Goal: Find specific page/section: Find specific page/section

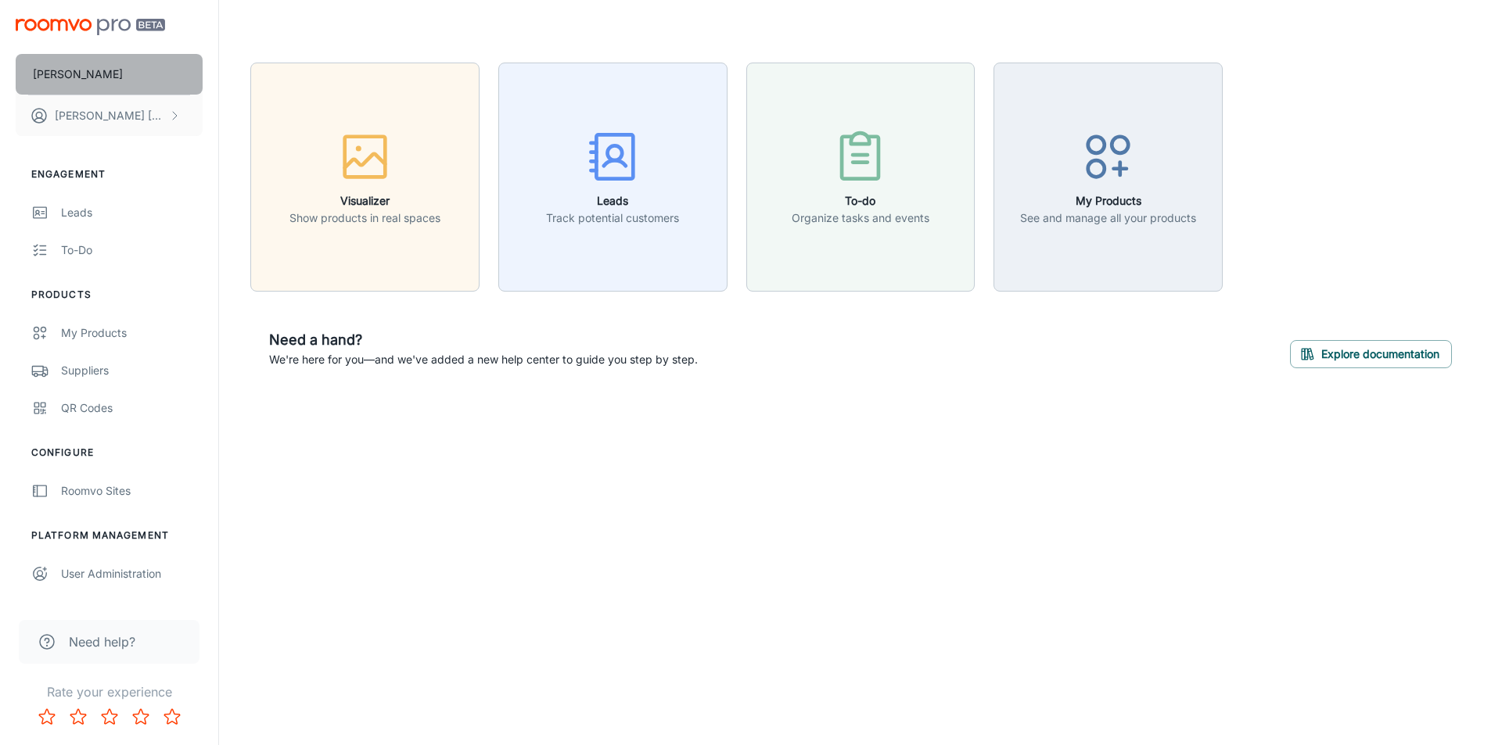
click at [178, 63] on button "[PERSON_NAME]" at bounding box center [109, 74] width 187 height 41
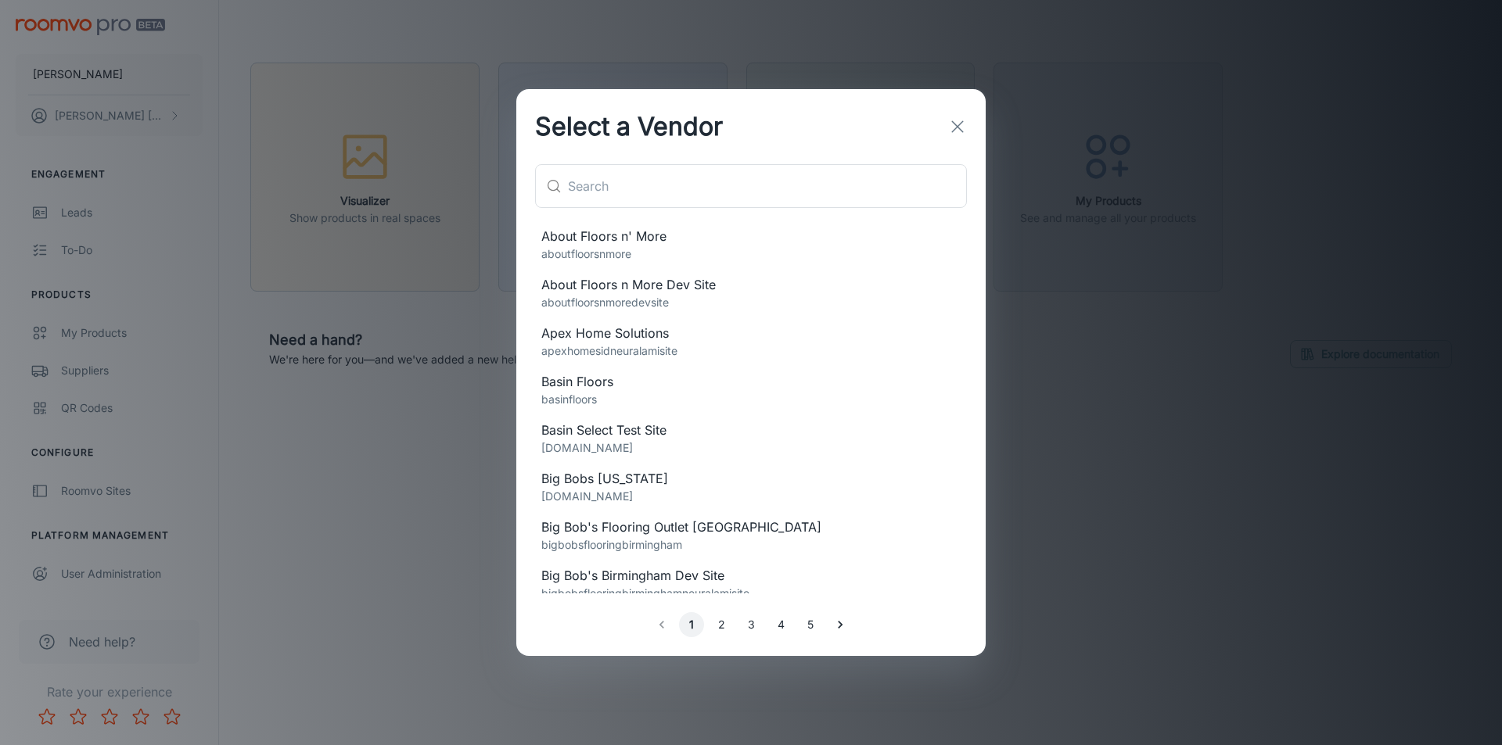
click at [967, 132] on button "button" at bounding box center [957, 126] width 31 height 31
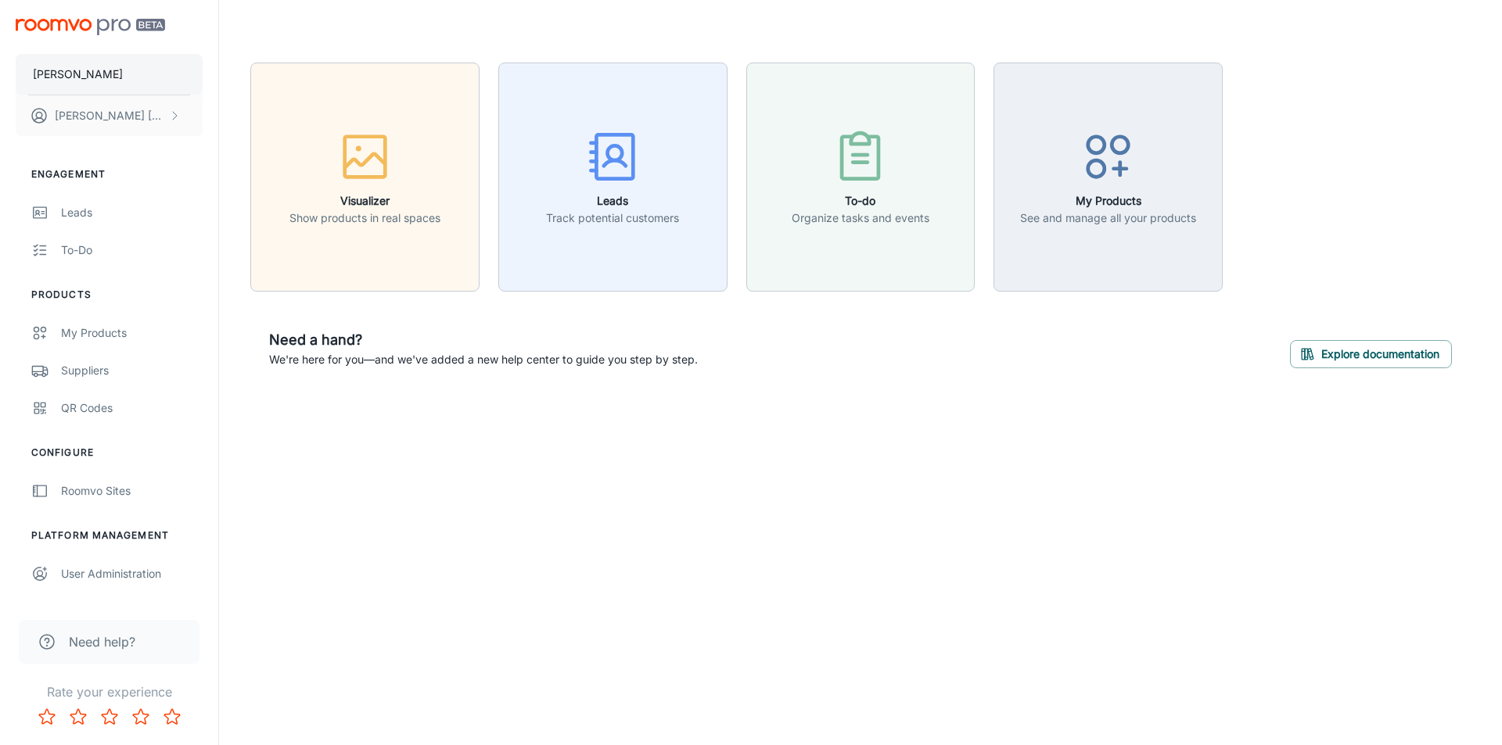
click at [70, 80] on p "[PERSON_NAME]" at bounding box center [78, 74] width 90 height 17
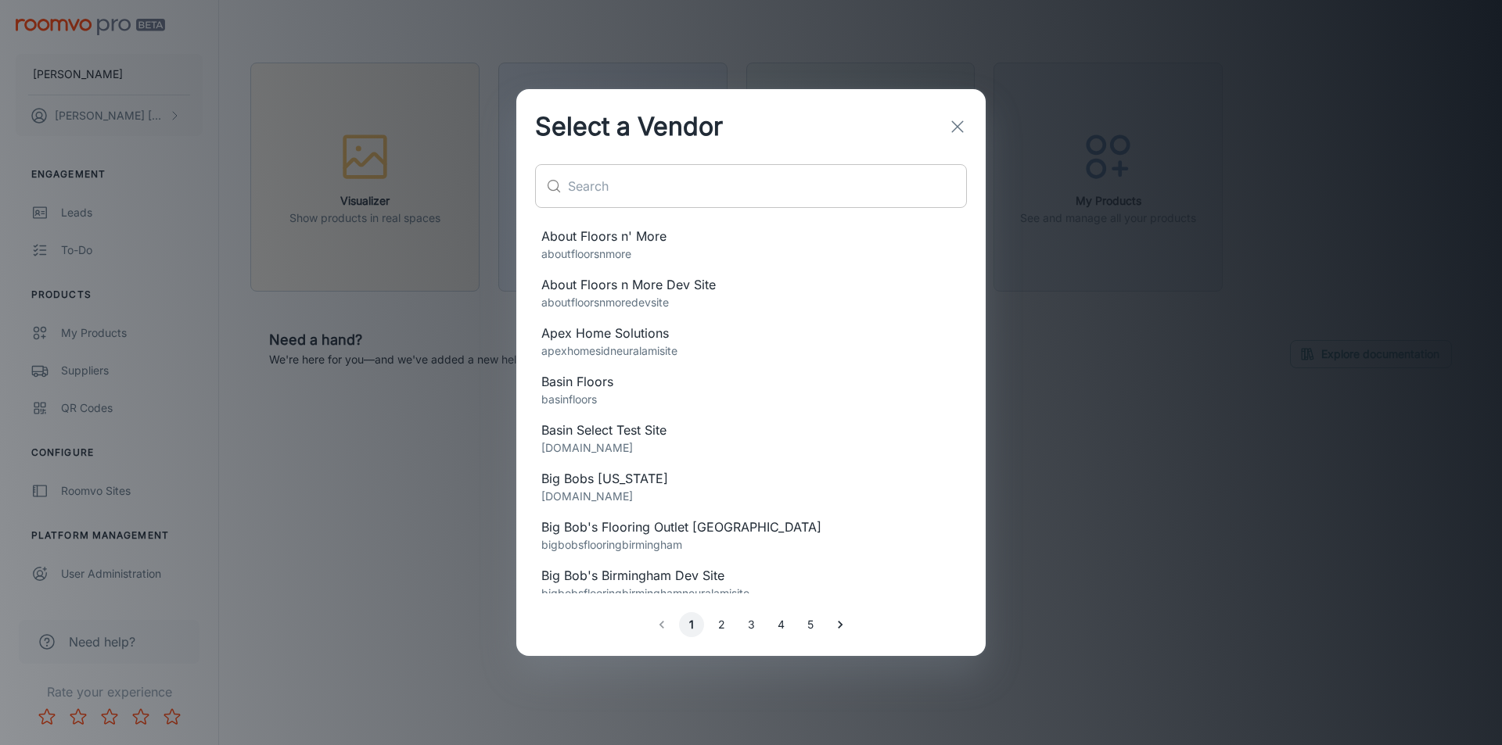
click at [625, 190] on input "text" at bounding box center [767, 186] width 399 height 44
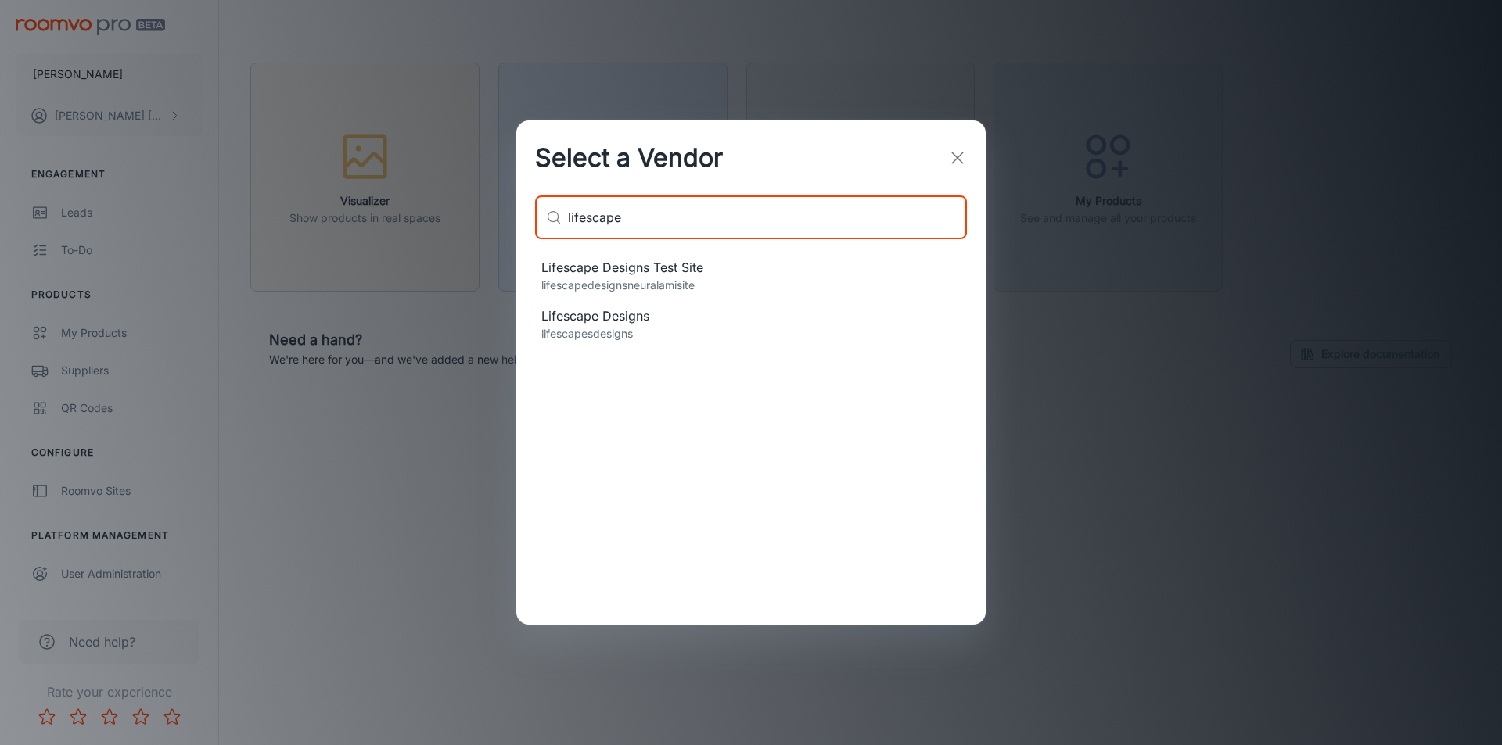
type input "lifescape"
click at [608, 323] on span "Lifescape Designs" at bounding box center [750, 316] width 419 height 19
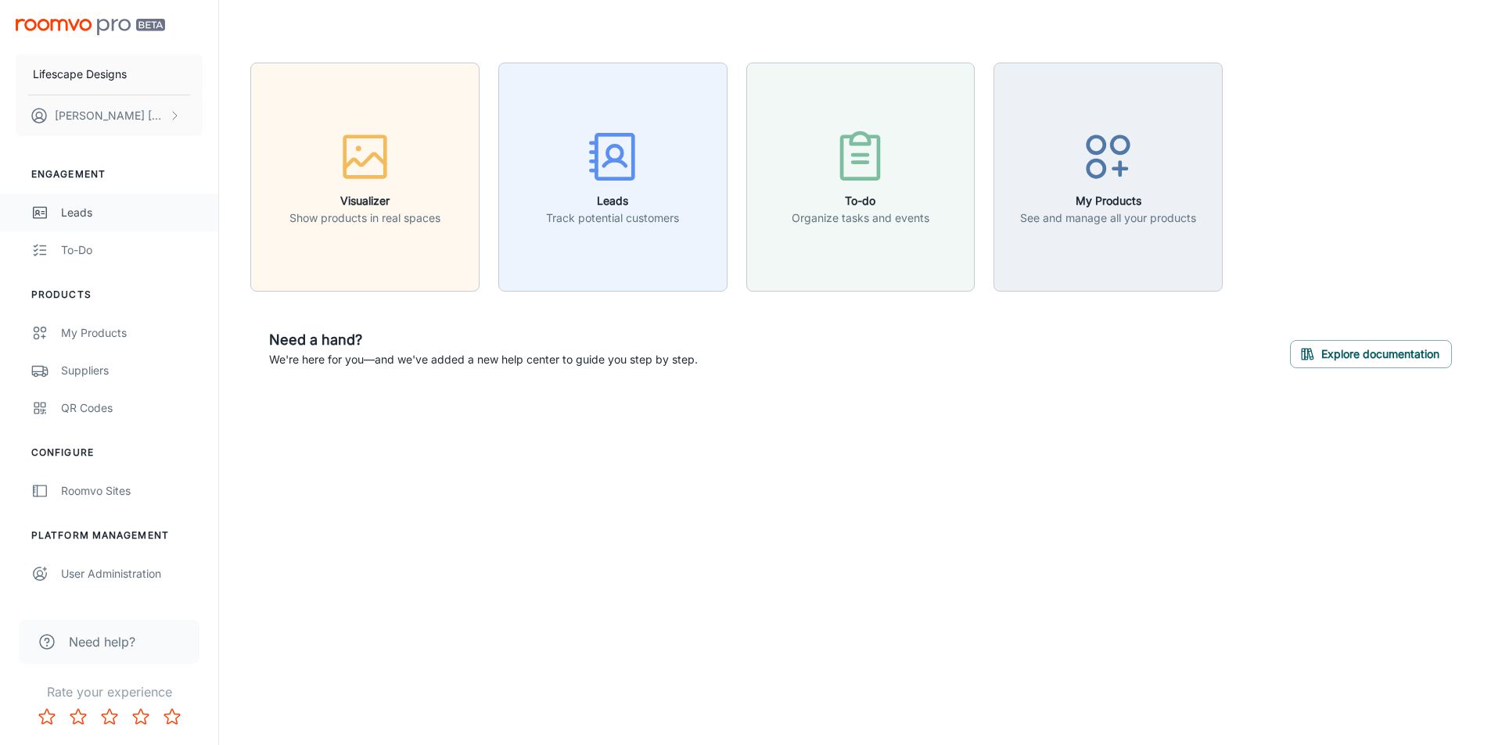
click at [104, 216] on div "Leads" at bounding box center [132, 212] width 142 height 17
